Goal: Find specific page/section: Find specific page/section

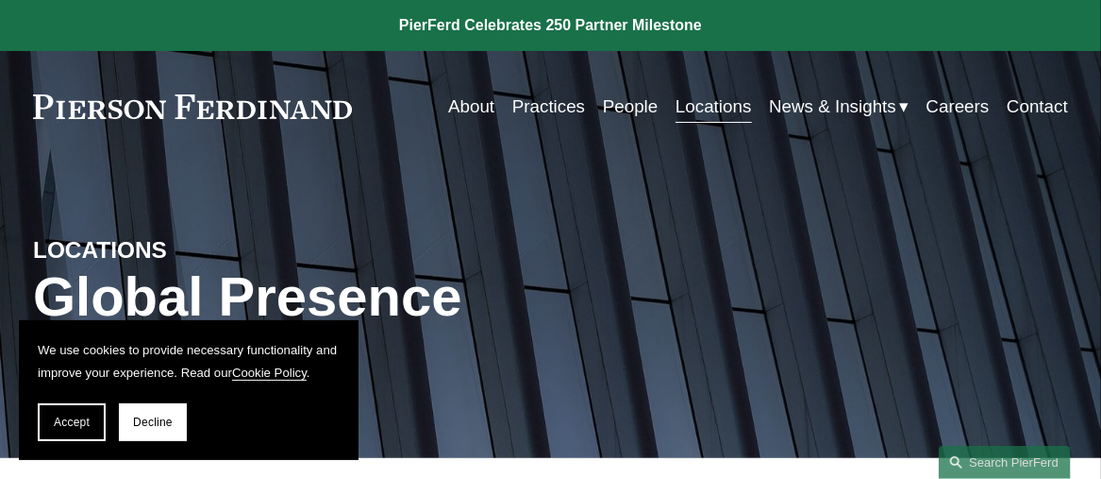
click at [615, 110] on link "People" at bounding box center [631, 107] width 56 height 36
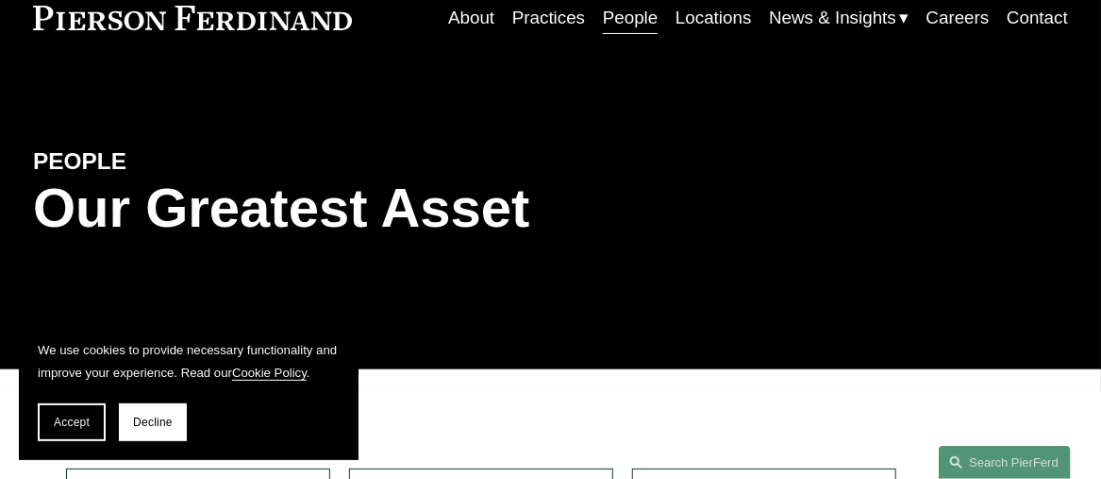
scroll to position [378, 0]
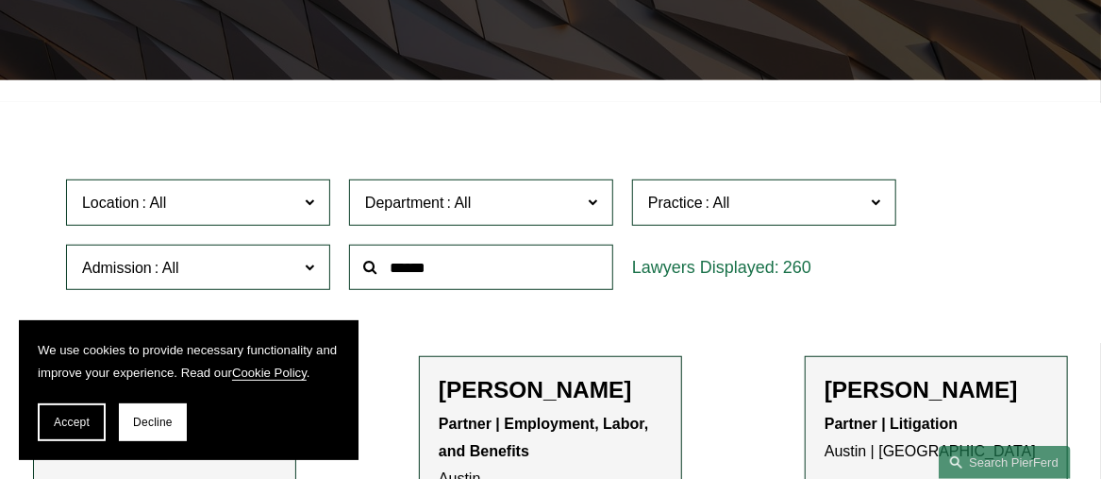
click at [433, 277] on input "text" at bounding box center [481, 267] width 264 height 46
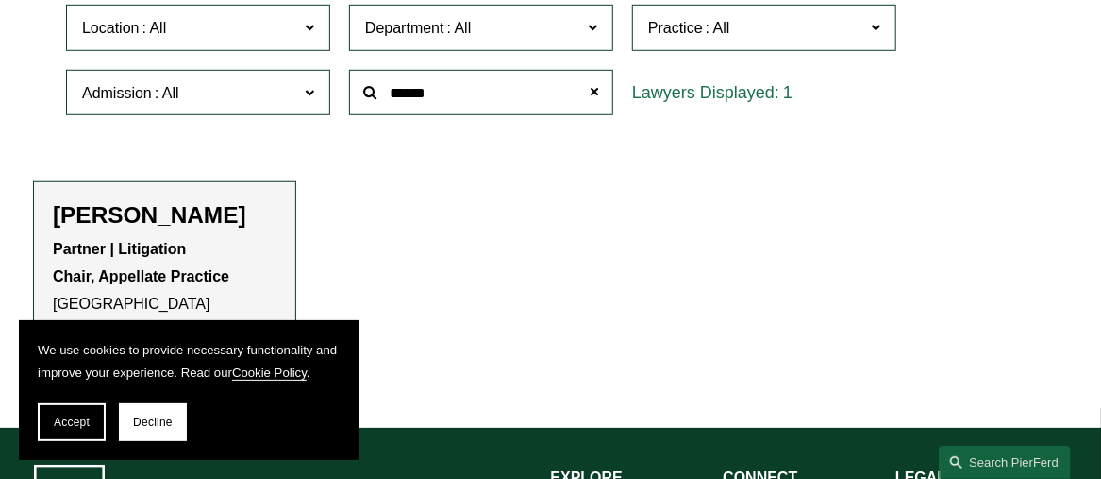
scroll to position [661, 0]
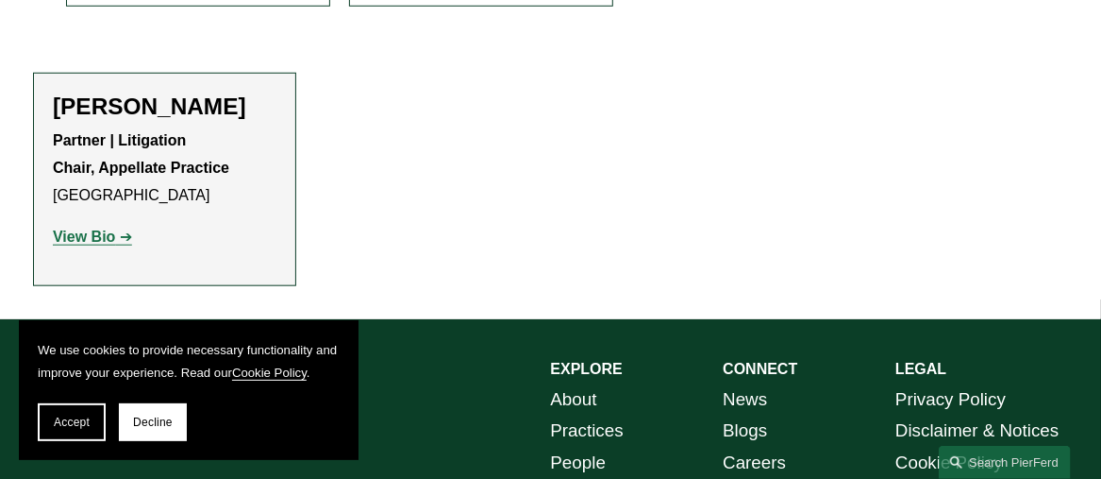
type input "******"
click at [101, 239] on strong "View Bio" at bounding box center [84, 236] width 62 height 16
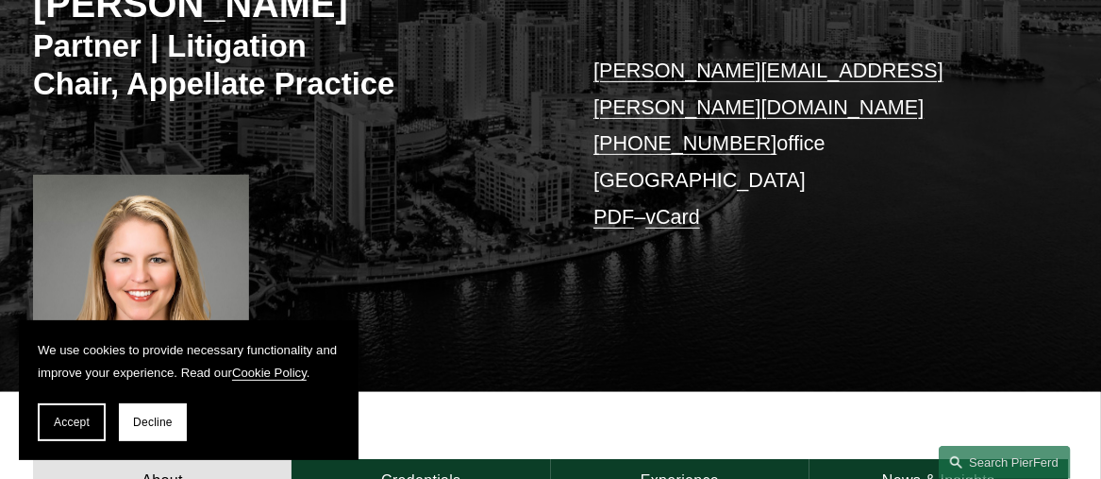
scroll to position [378, 0]
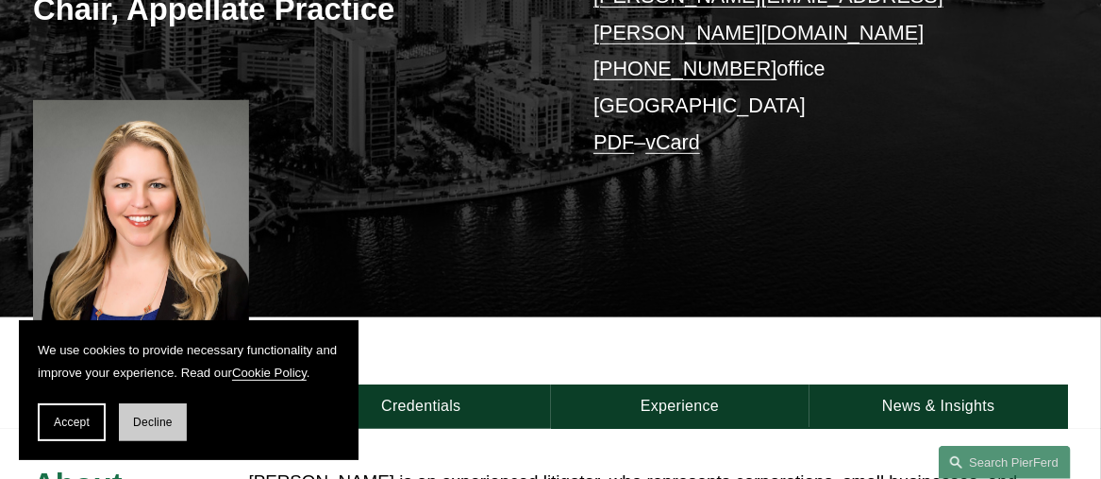
click at [157, 425] on span "Decline" at bounding box center [153, 421] width 40 height 13
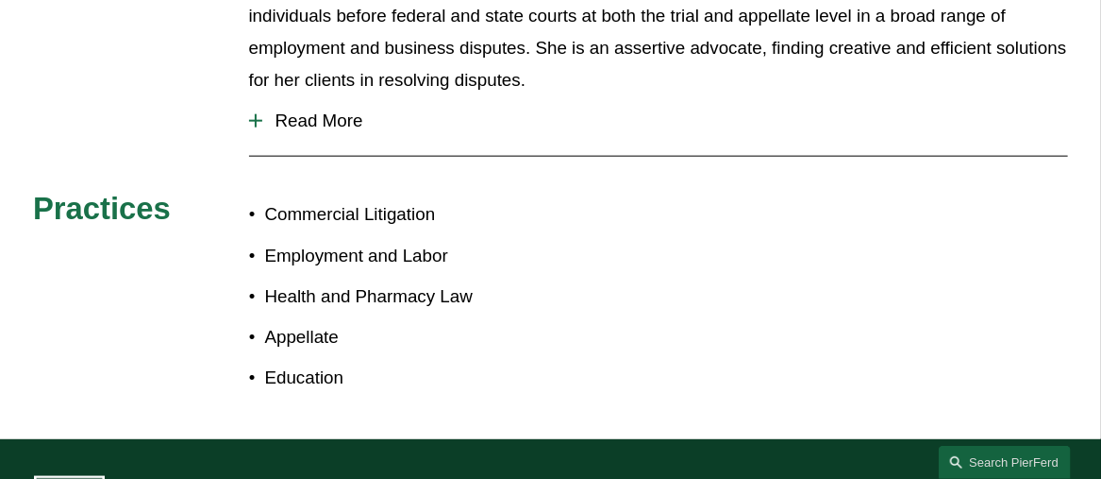
scroll to position [849, 0]
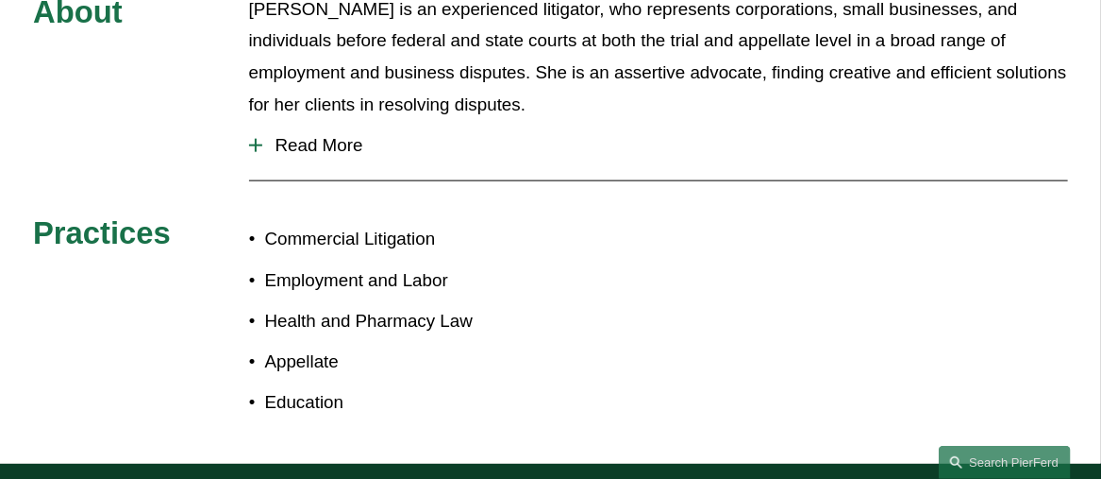
click at [256, 139] on div at bounding box center [256, 145] width 2 height 13
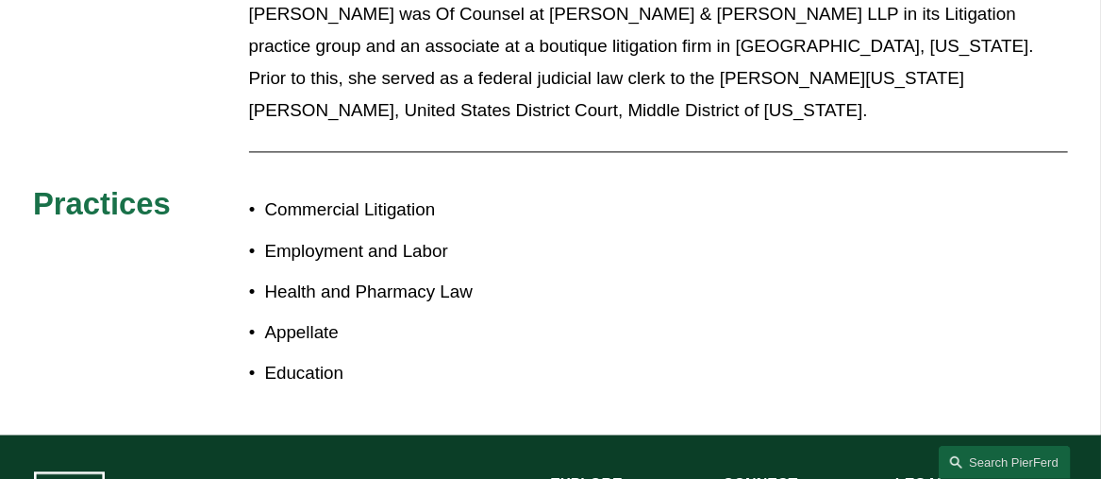
scroll to position [1699, 0]
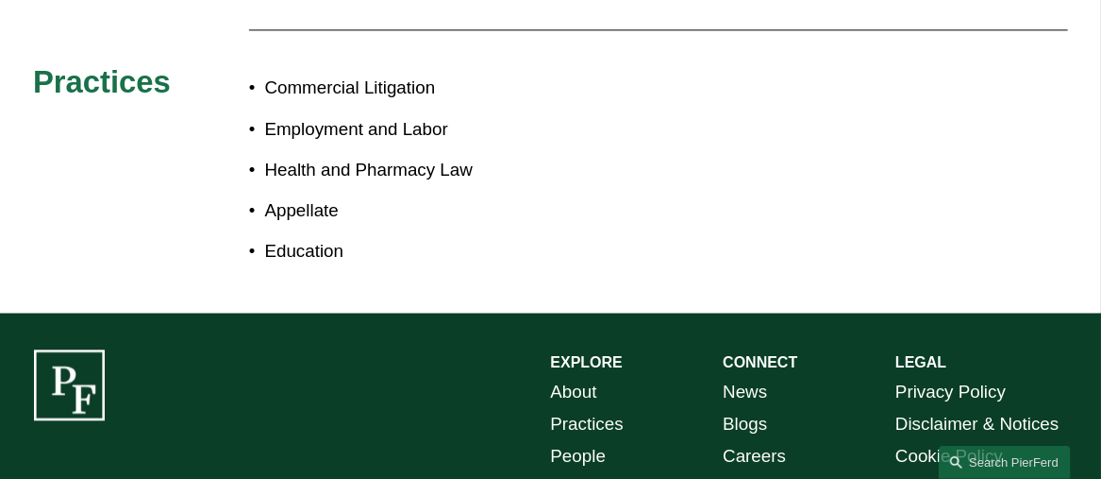
click at [303, 235] on p "Education" at bounding box center [408, 251] width 286 height 32
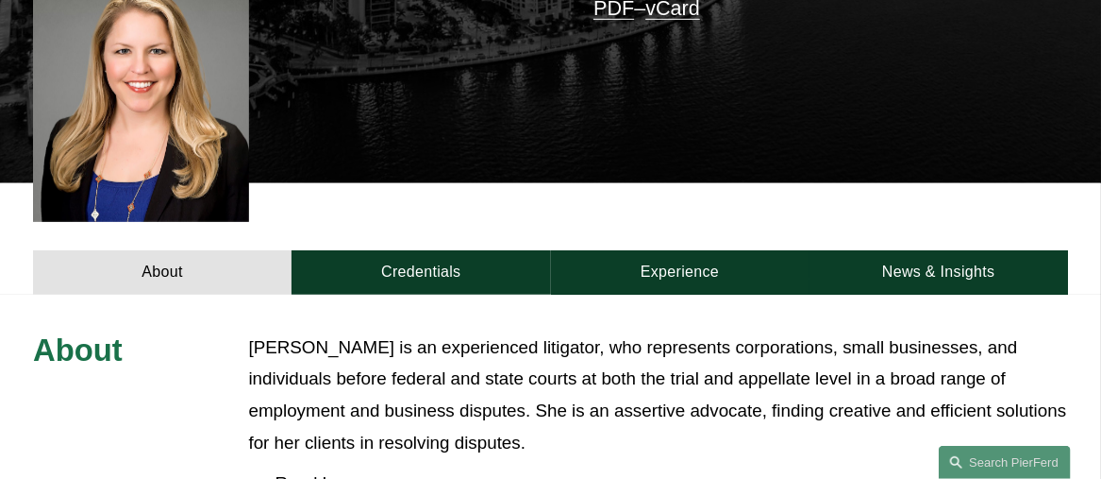
scroll to position [472, 0]
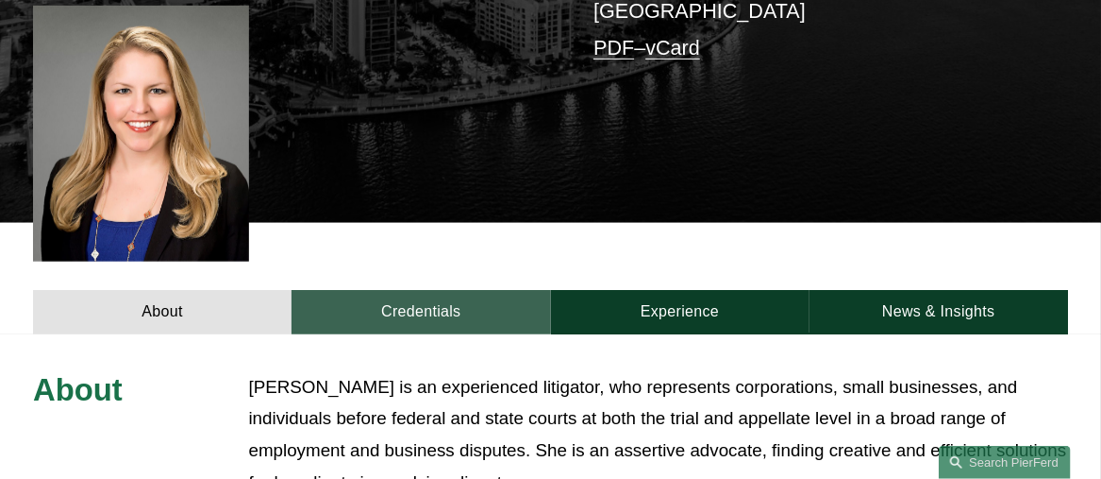
click at [445, 290] on link "Credentials" at bounding box center [421, 312] width 259 height 44
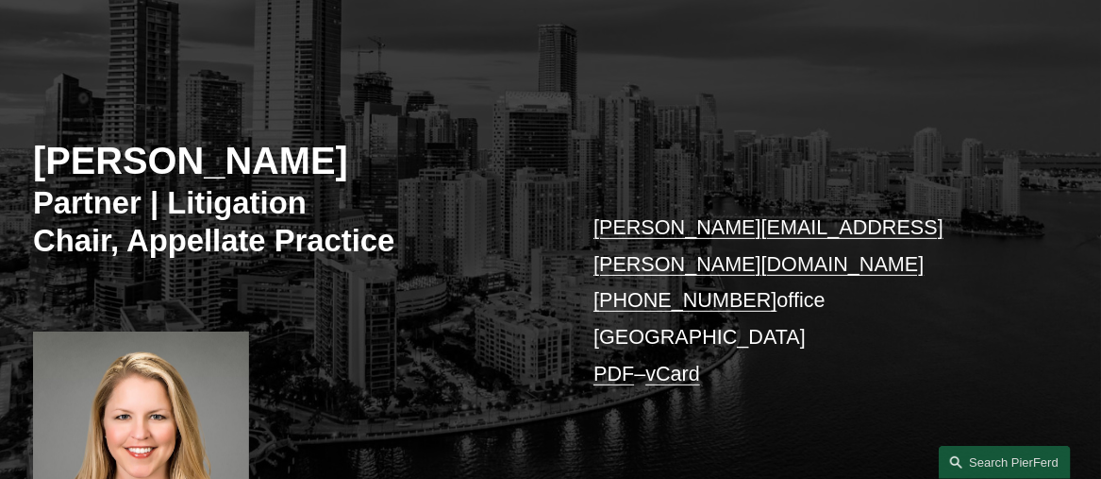
scroll to position [0, 0]
